Goal: Information Seeking & Learning: Check status

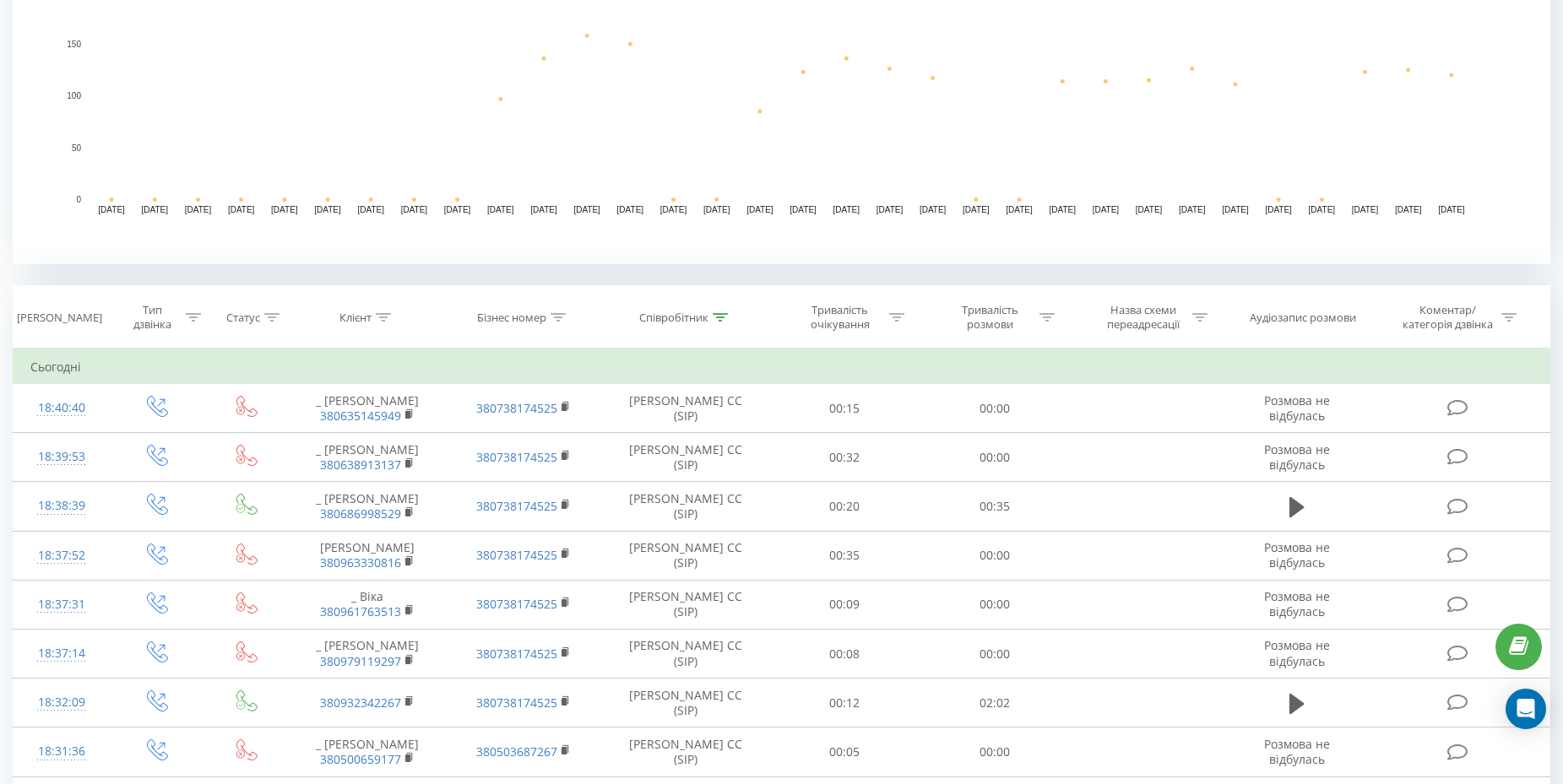
scroll to position [451, 0]
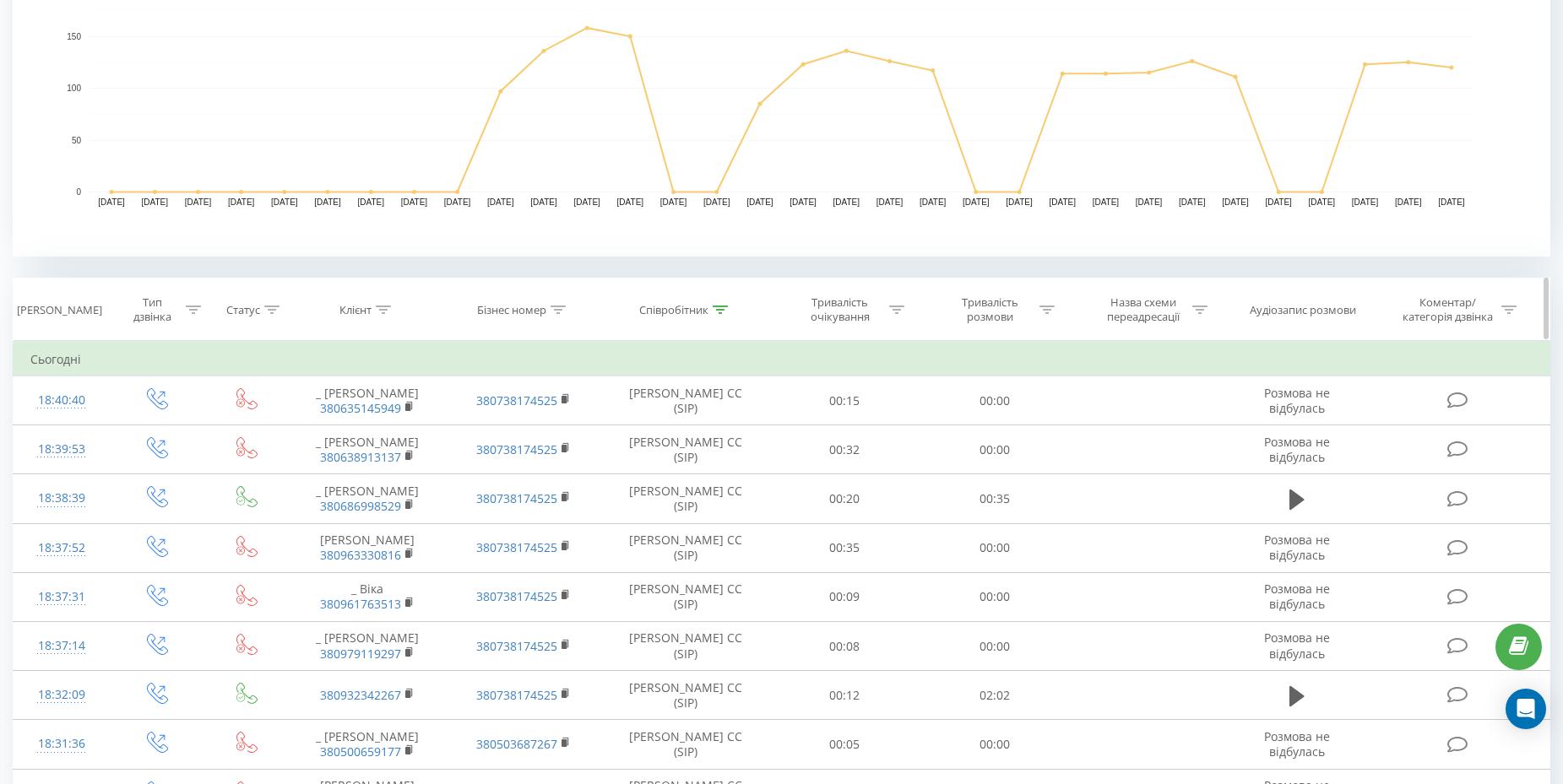
click at [1048, 311] on icon at bounding box center [1047, 310] width 16 height 9
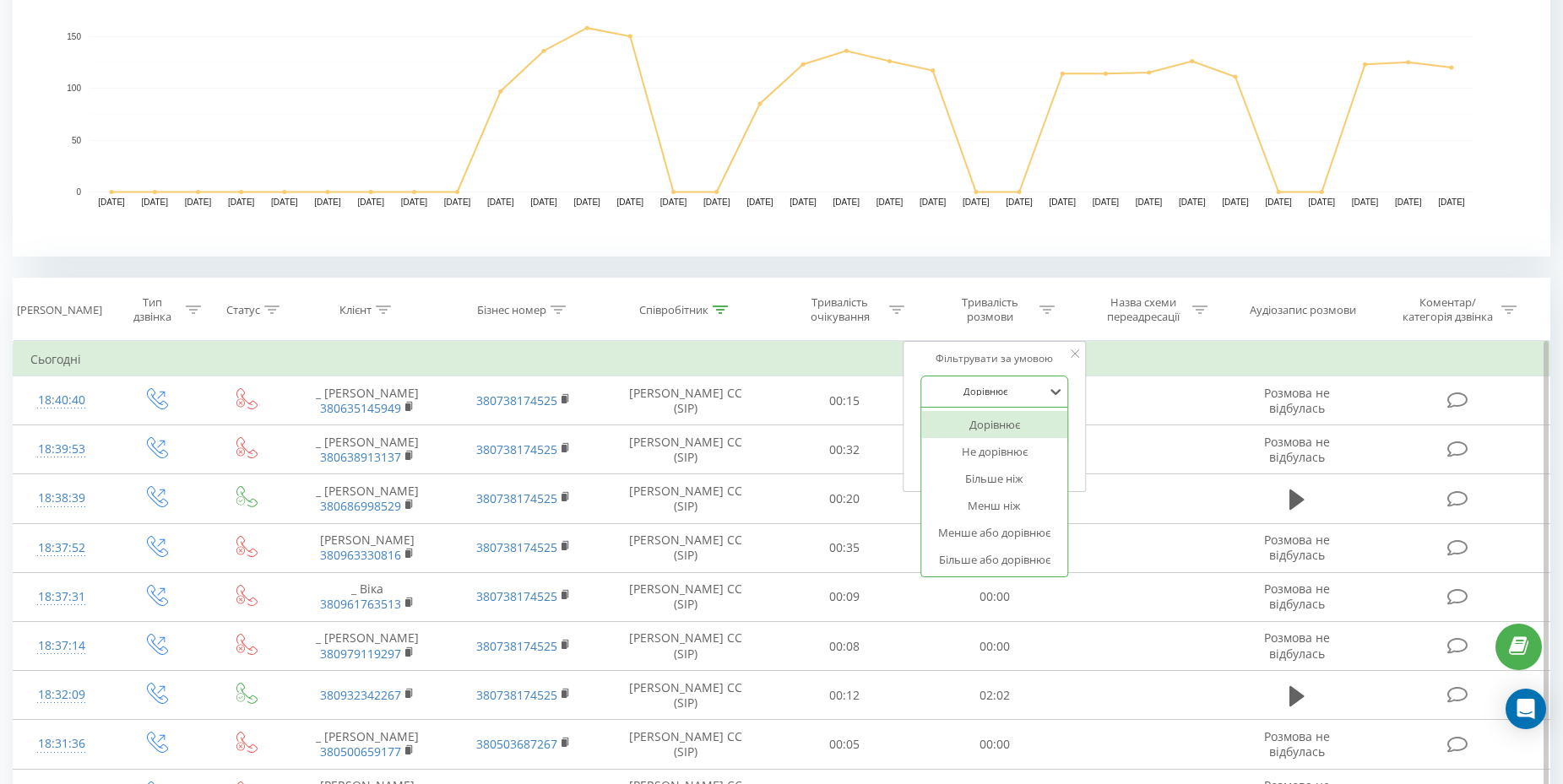
click at [1000, 399] on div at bounding box center [984, 391] width 120 height 16
click at [1011, 482] on div "Більше ніж" at bounding box center [994, 478] width 147 height 27
click at [983, 438] on input "text" at bounding box center [994, 430] width 148 height 29
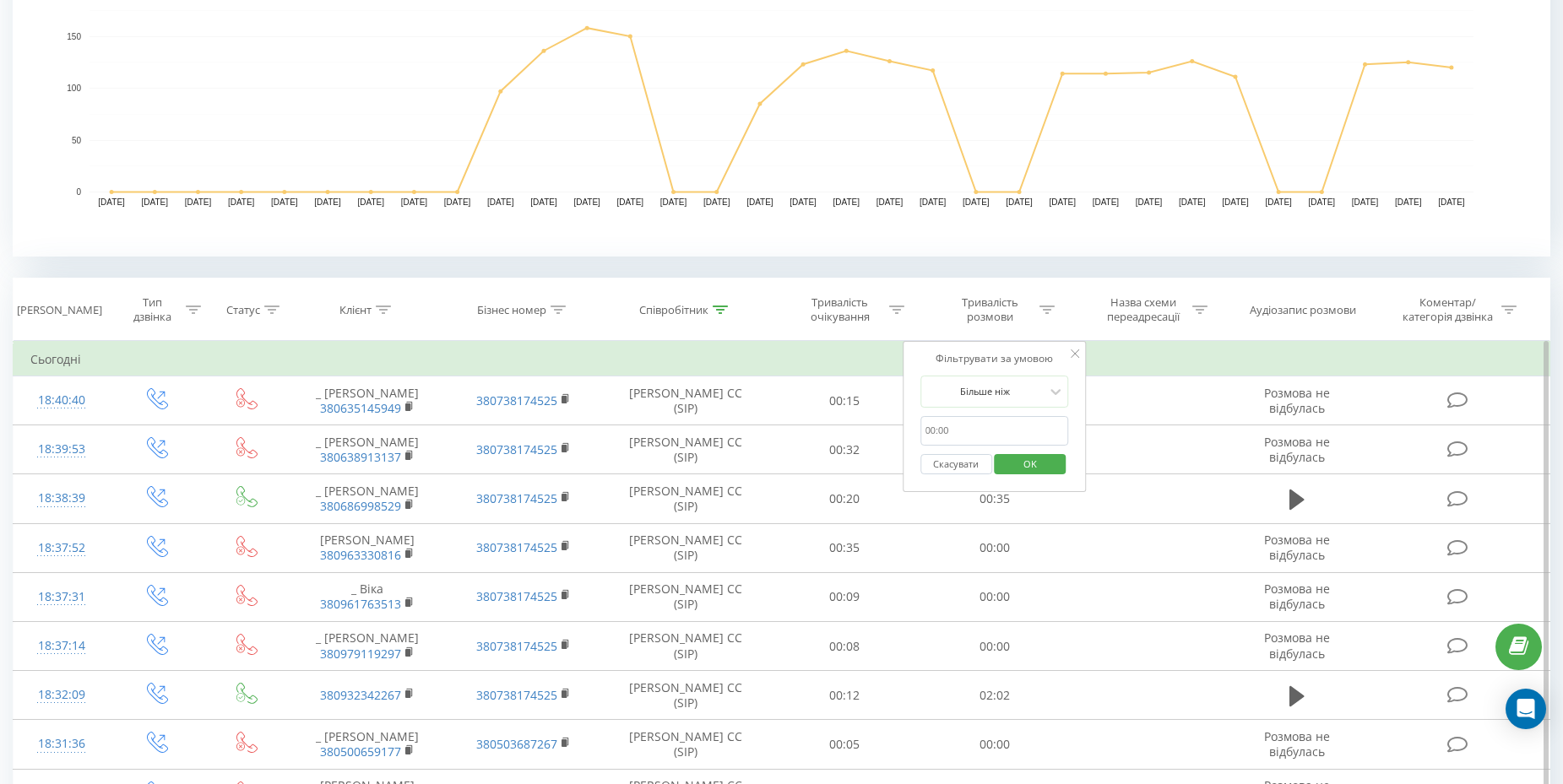
type input "00:59"
click at [1023, 470] on span "OK" at bounding box center [1030, 464] width 48 height 26
